Goal: Transaction & Acquisition: Purchase product/service

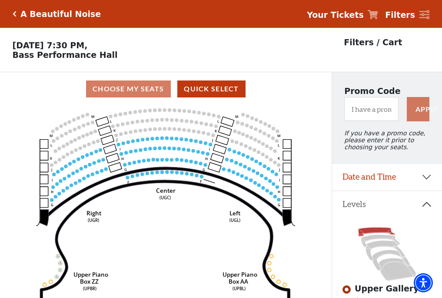
scroll to position [40, 0]
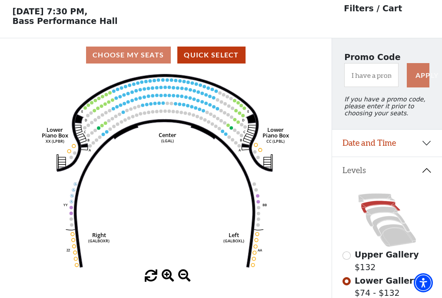
scroll to position [40, 0]
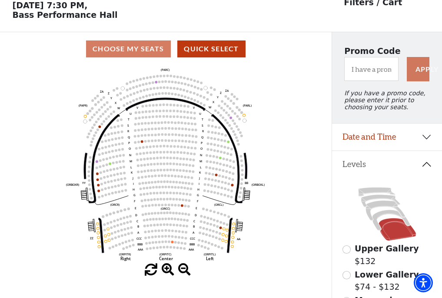
scroll to position [40, 0]
